Goal: Navigation & Orientation: Find specific page/section

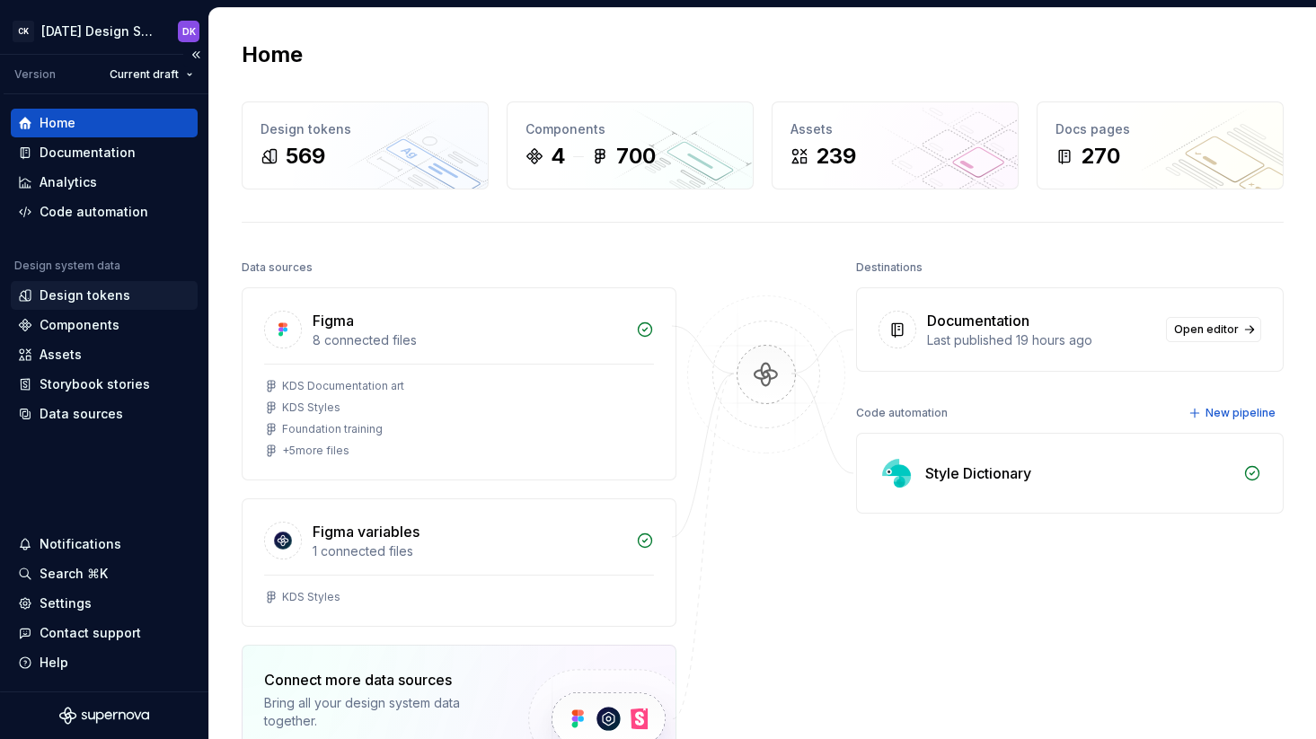
click at [72, 288] on div "Design tokens" at bounding box center [85, 296] width 91 height 18
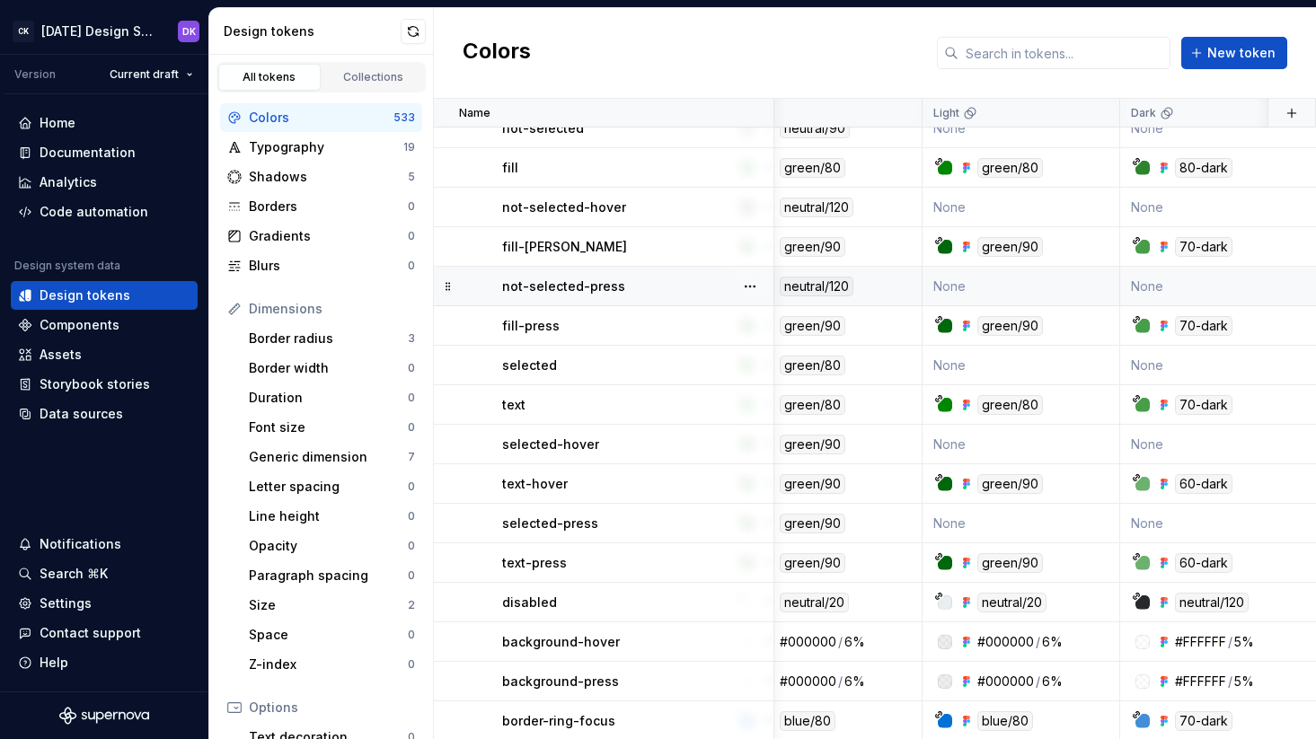
scroll to position [1469, 45]
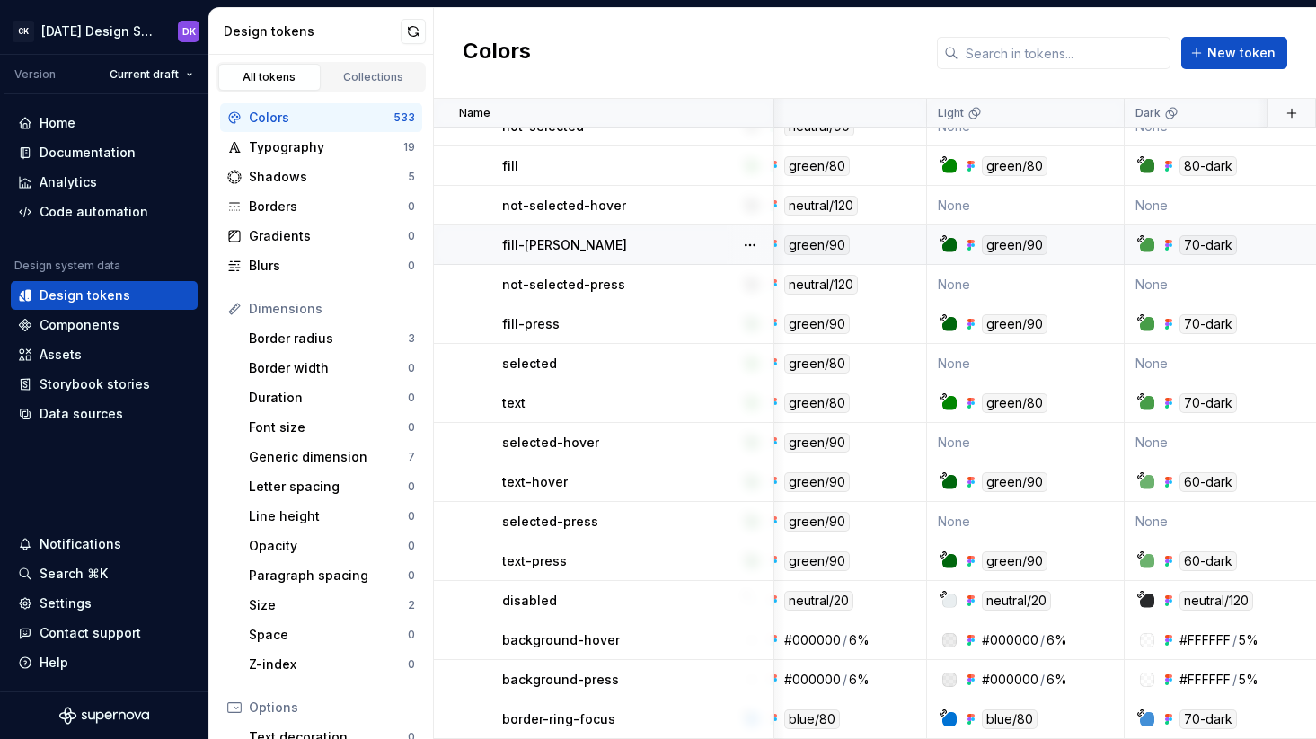
click at [1200, 245] on div "70-dark" at bounding box center [1209, 245] width 58 height 20
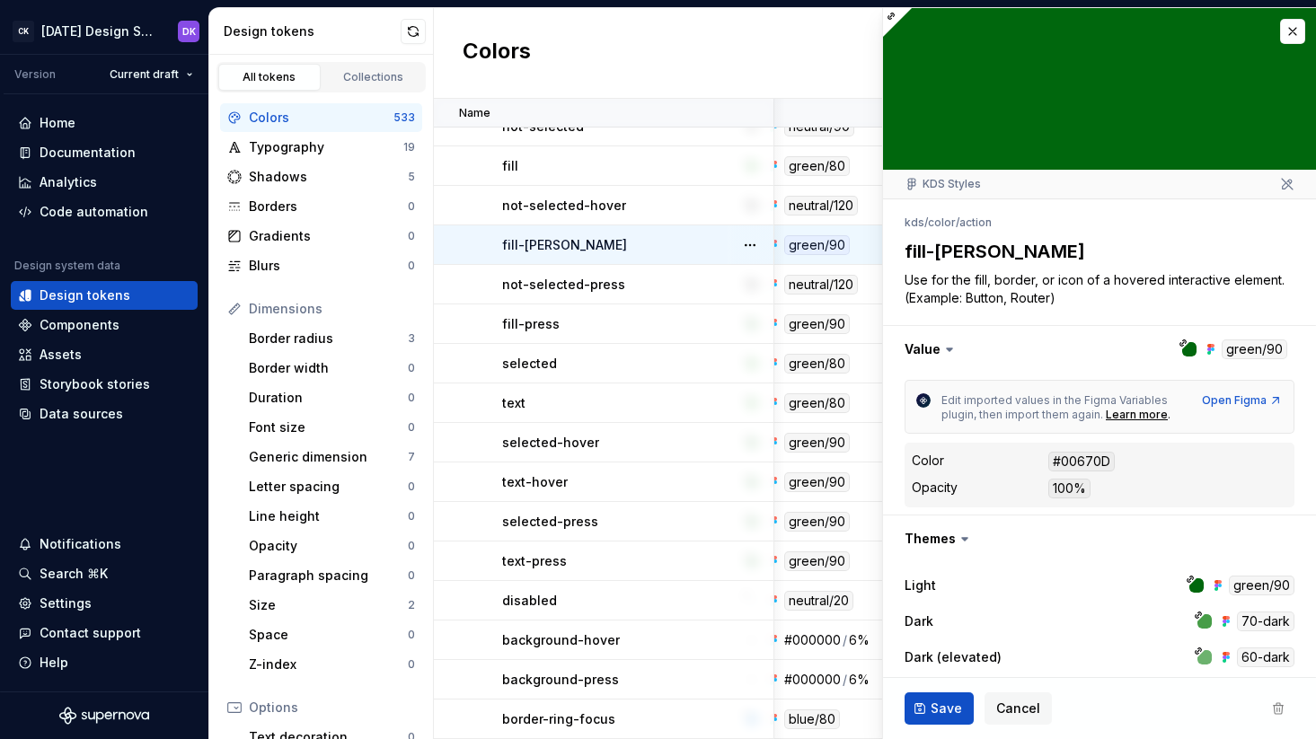
type textarea "*"
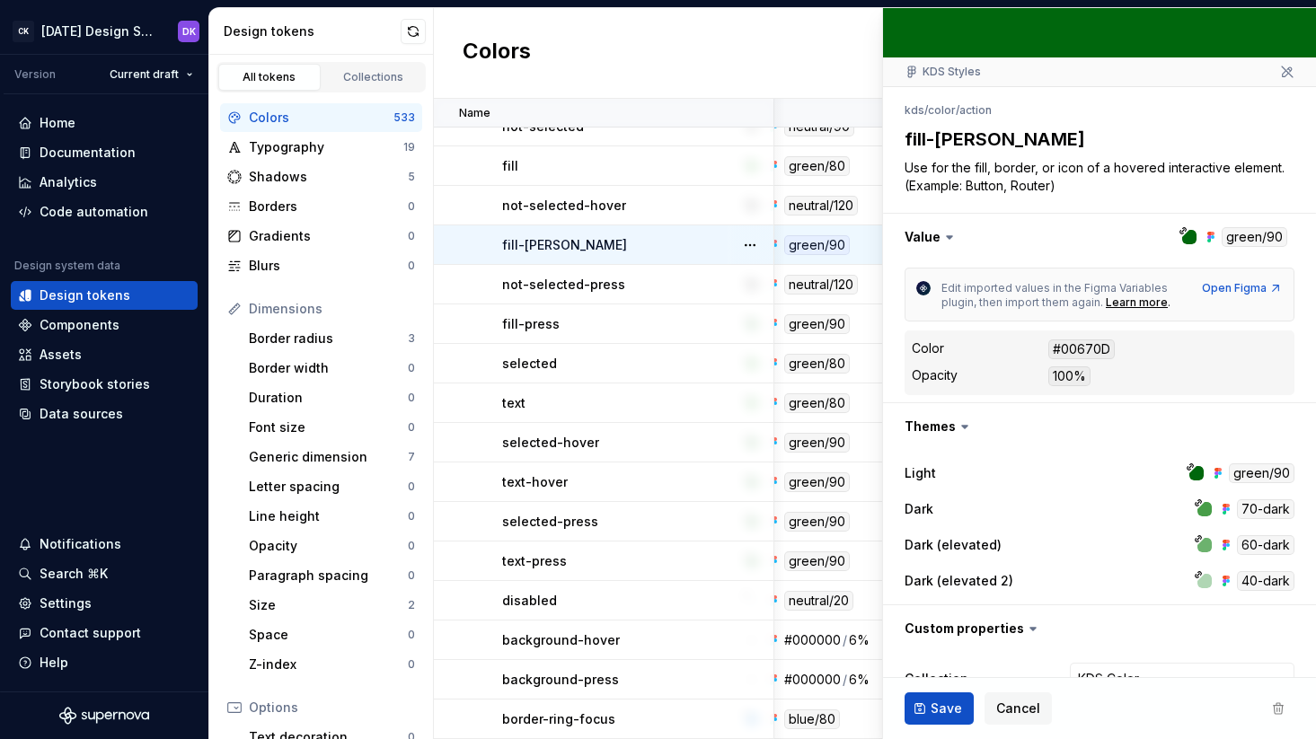
scroll to position [153, 0]
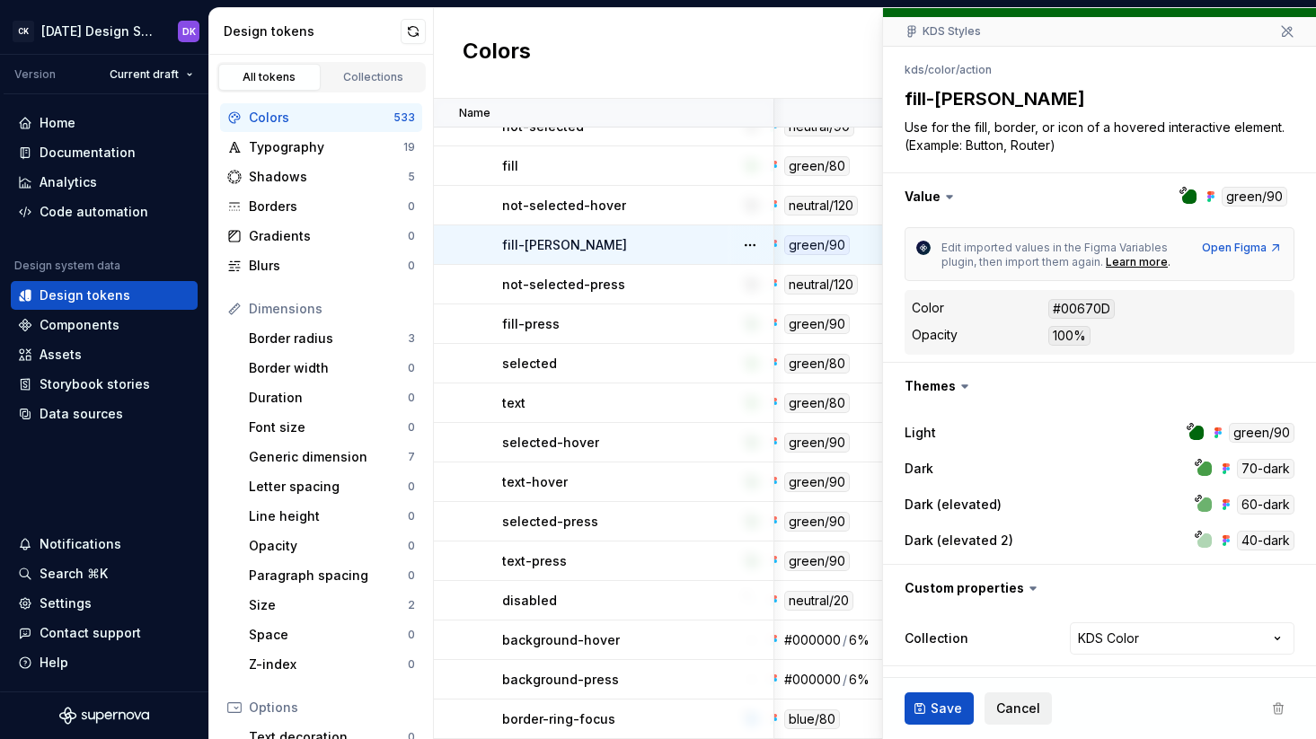
click at [1034, 720] on button "Cancel" at bounding box center [1018, 709] width 67 height 32
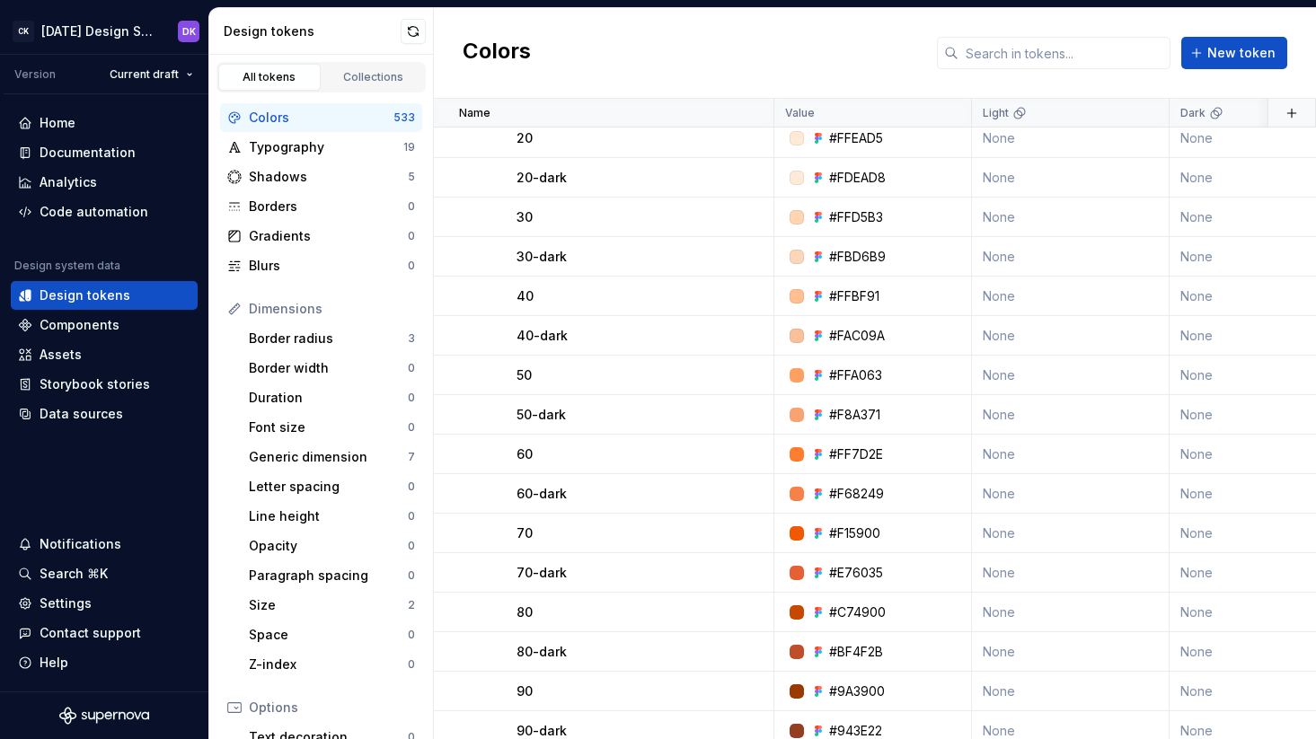
scroll to position [12477, 0]
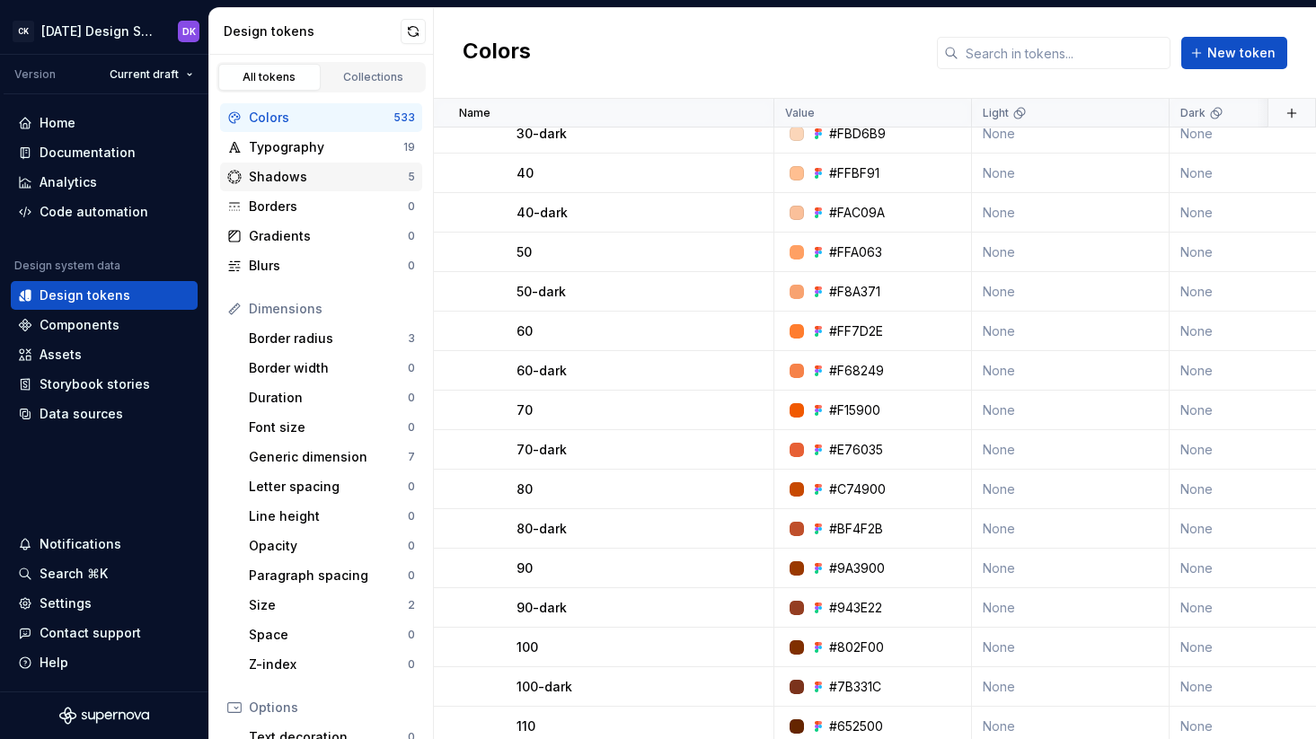
click at [288, 170] on div "Shadows" at bounding box center [328, 177] width 159 height 18
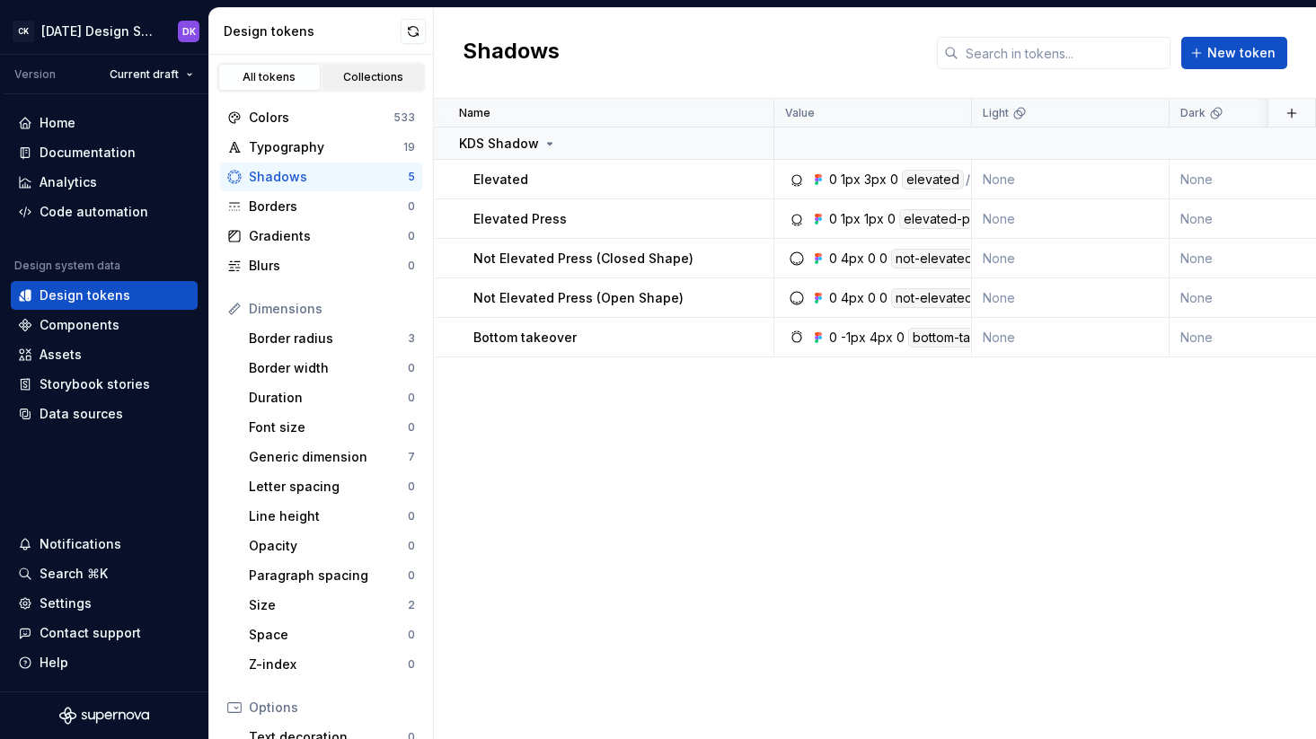
click at [406, 83] on div "Collections" at bounding box center [374, 77] width 90 height 14
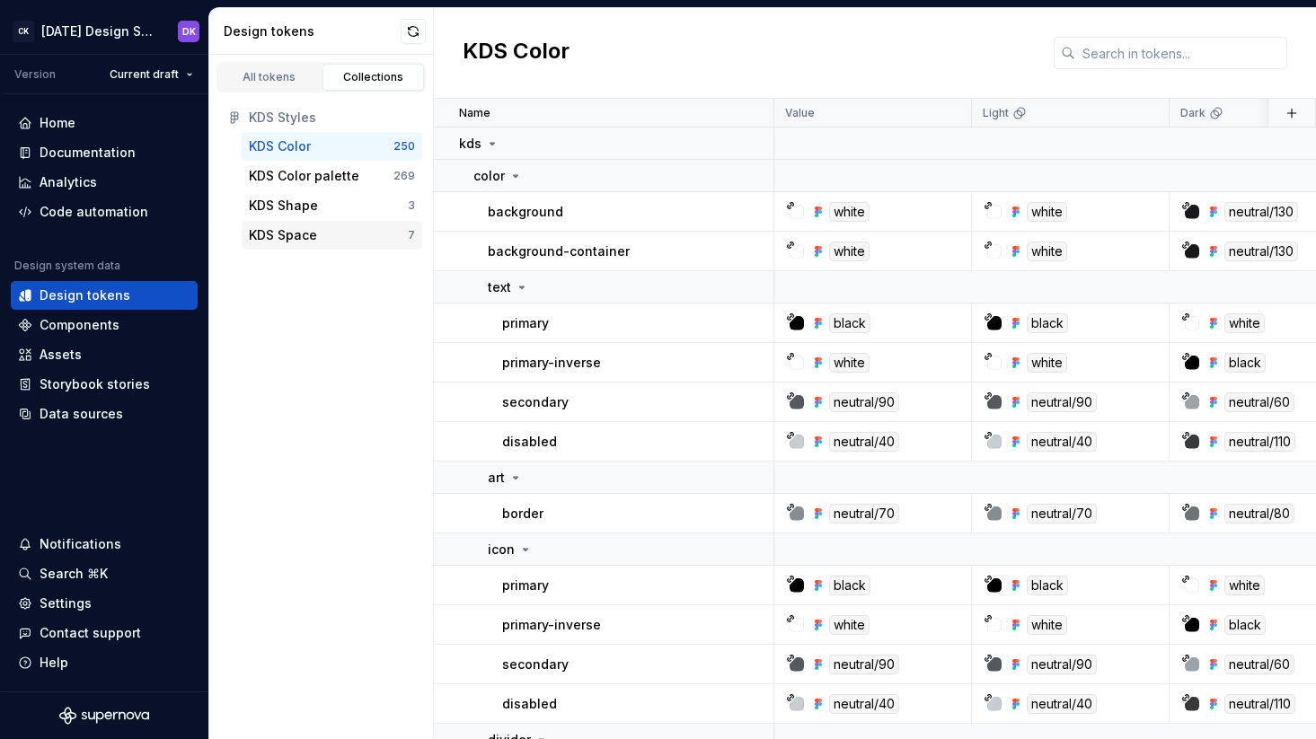
click at [301, 238] on div "KDS Space" at bounding box center [283, 235] width 68 height 18
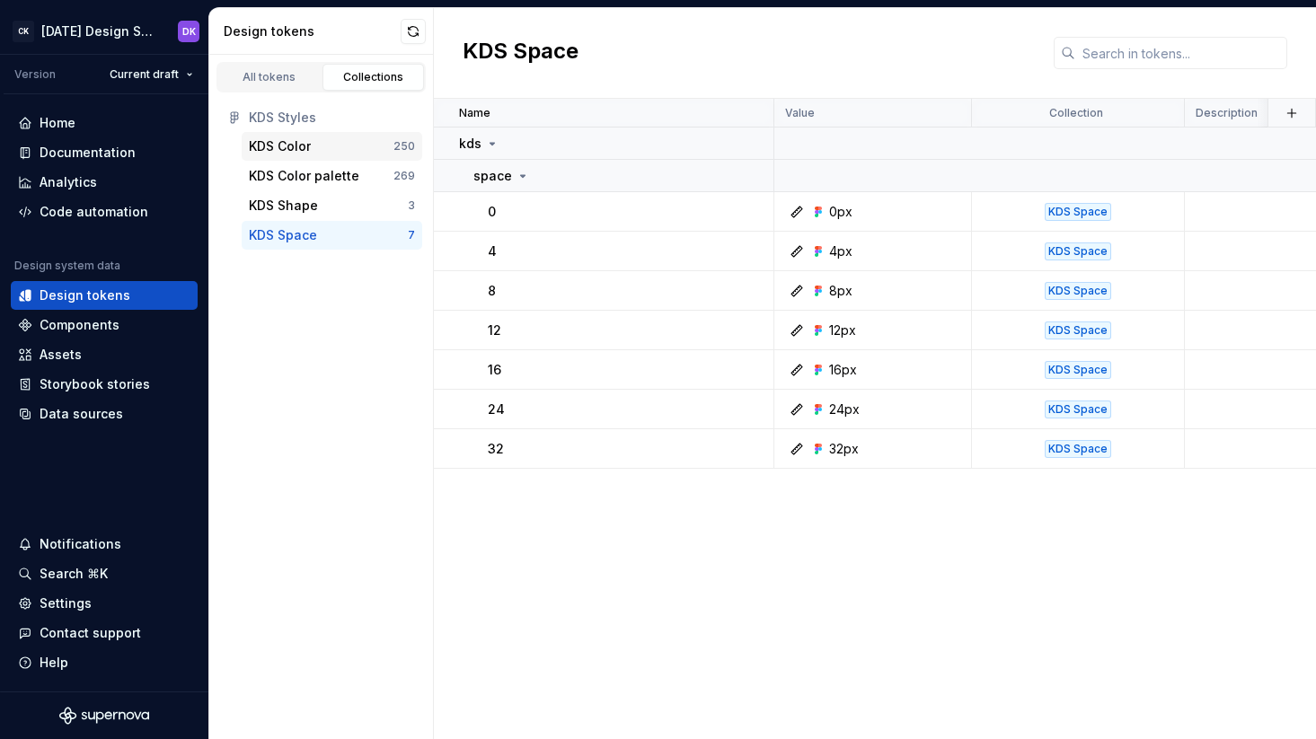
click at [275, 156] on div "KDS Color 250" at bounding box center [332, 146] width 181 height 29
